Goal: Find specific page/section: Find specific page/section

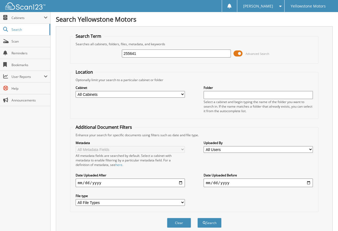
type input "255641"
click at [198, 218] on button "Search" at bounding box center [210, 223] width 24 height 10
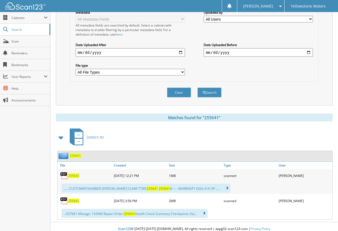
scroll to position [135, 0]
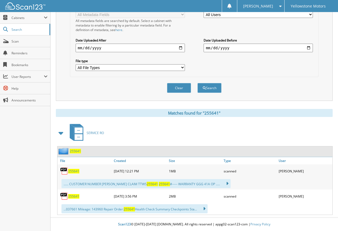
click at [75, 171] on span "255641" at bounding box center [73, 171] width 11 height 5
click at [79, 196] on span "255641" at bounding box center [73, 196] width 11 height 5
click at [72, 172] on span "255641" at bounding box center [73, 171] width 11 height 5
click at [75, 195] on span "255641" at bounding box center [73, 196] width 11 height 5
click at [74, 171] on span "255641" at bounding box center [73, 171] width 11 height 5
